Goal: Browse casually

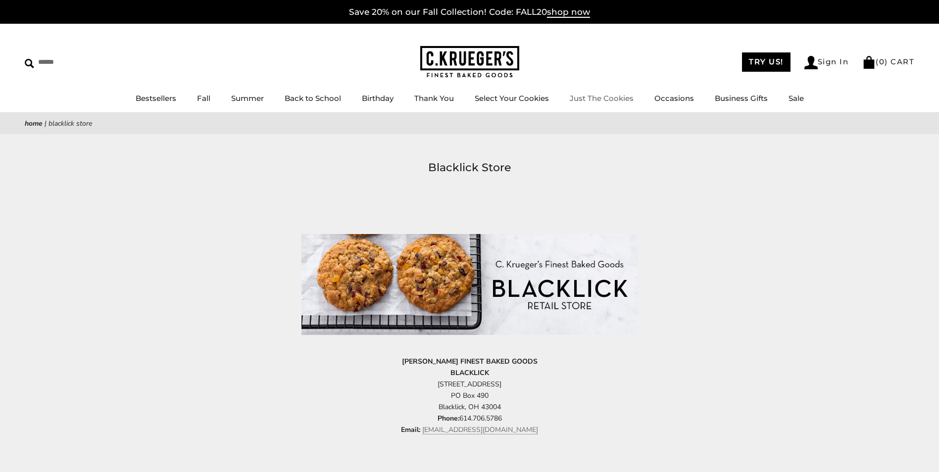
click at [598, 97] on link "Just The Cookies" at bounding box center [601, 98] width 64 height 9
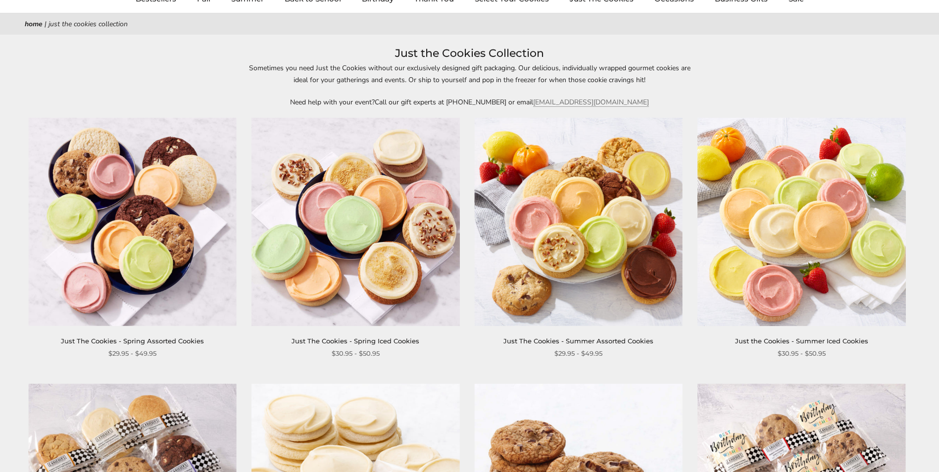
scroll to position [99, 0]
click at [826, 256] on img at bounding box center [801, 222] width 208 height 208
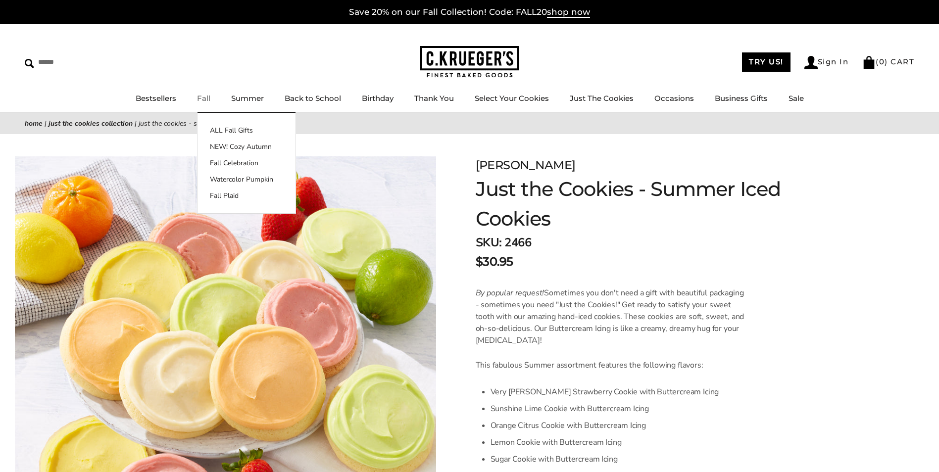
click at [210, 102] on link "Fall" at bounding box center [203, 98] width 13 height 9
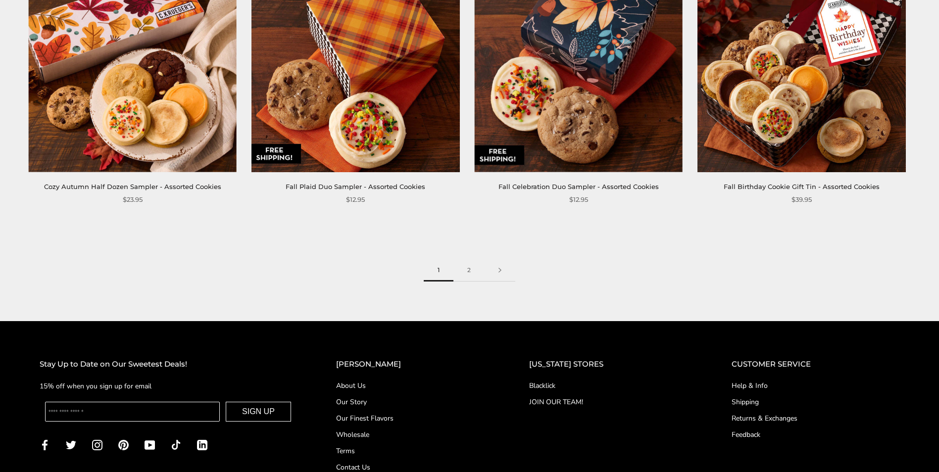
scroll to position [1633, 0]
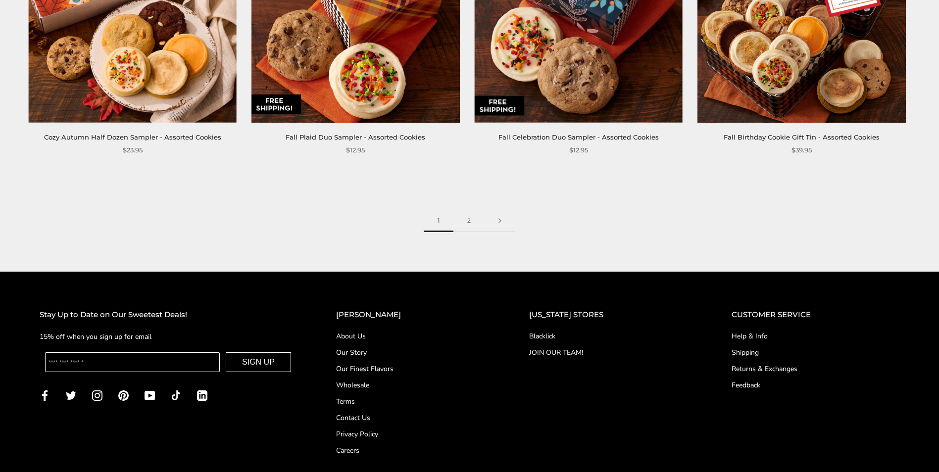
click at [553, 334] on link "Blacklick" at bounding box center [610, 336] width 163 height 10
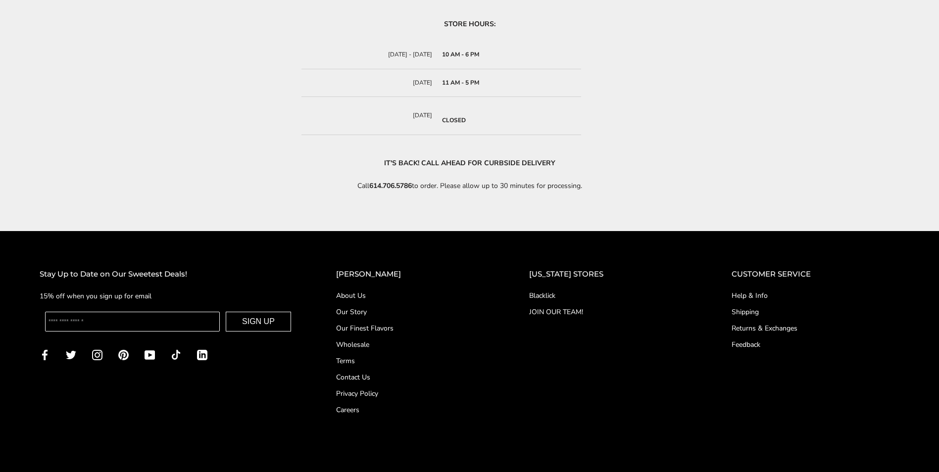
scroll to position [544, 0]
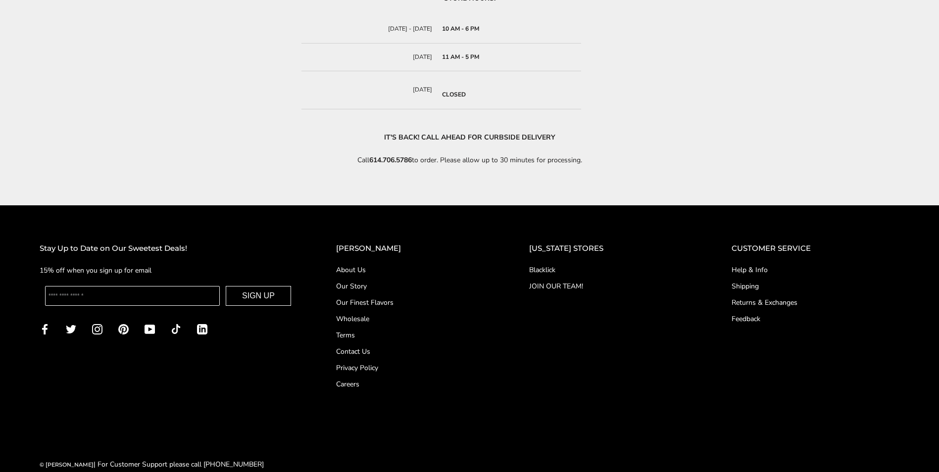
click at [374, 300] on link "Our Finest Flavors" at bounding box center [412, 302] width 153 height 10
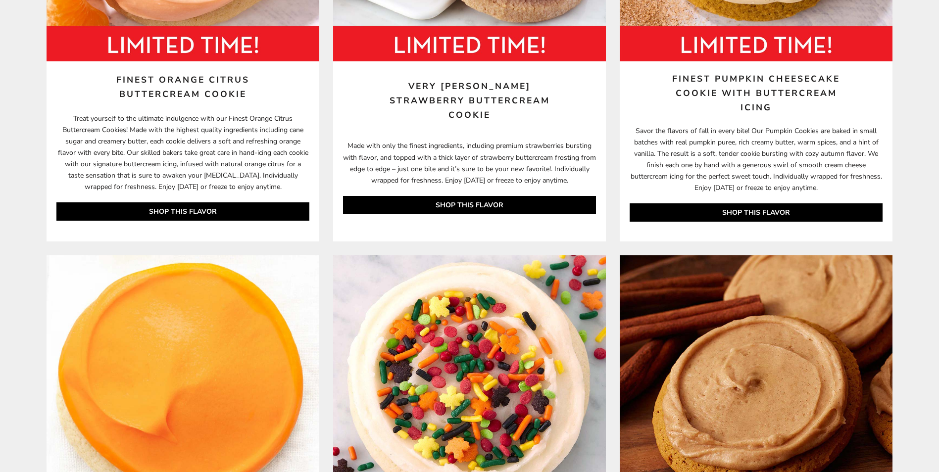
scroll to position [839, 0]
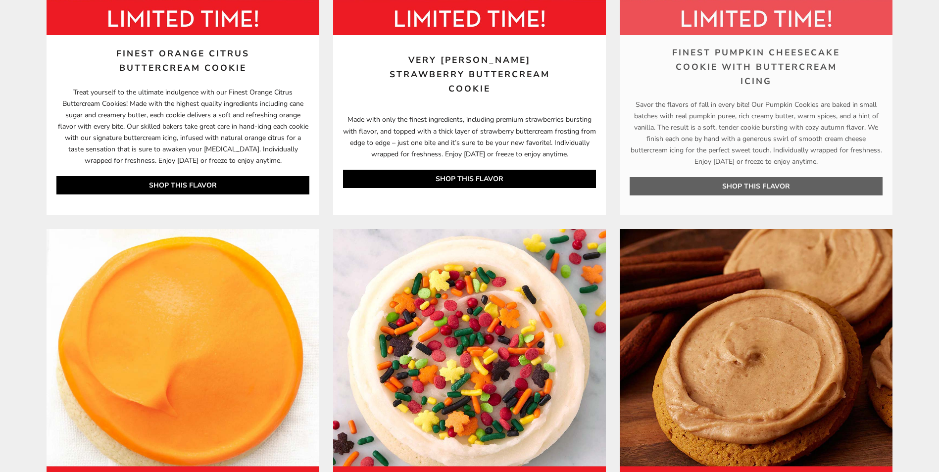
click at [729, 186] on link "SHOP THIS FLAVOR" at bounding box center [755, 186] width 253 height 18
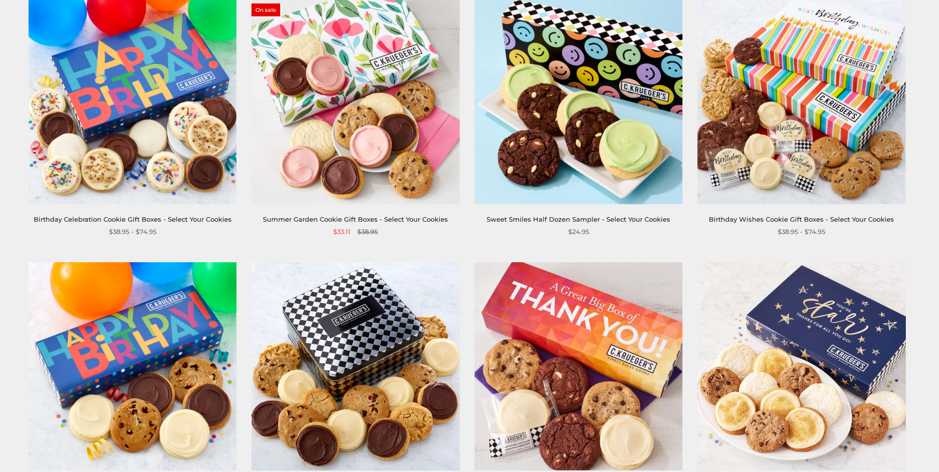
scroll to position [544, 0]
